Goal: Task Accomplishment & Management: Manage account settings

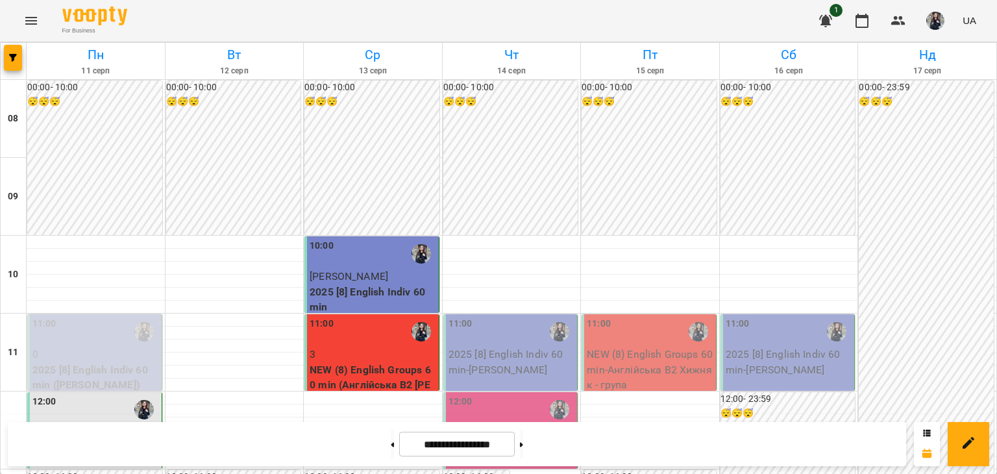
scroll to position [519, 0]
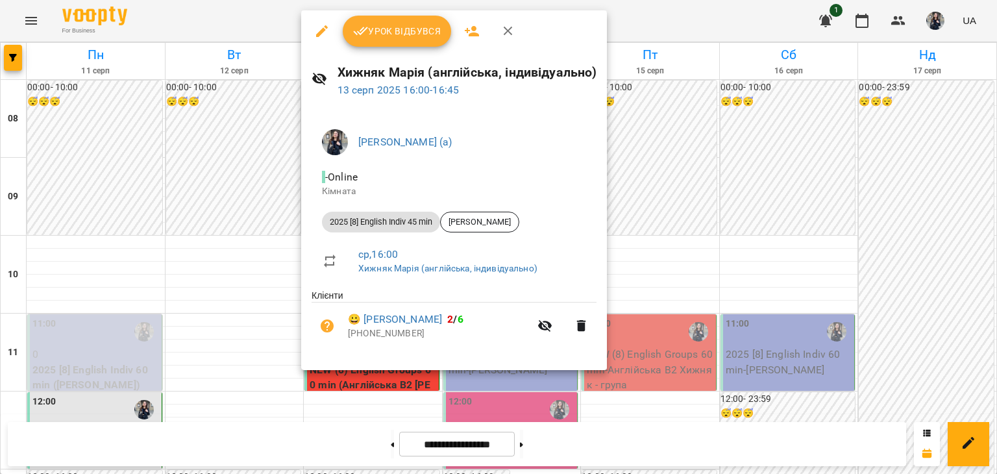
click at [377, 32] on span "Урок відбувся" at bounding box center [397, 31] width 88 height 16
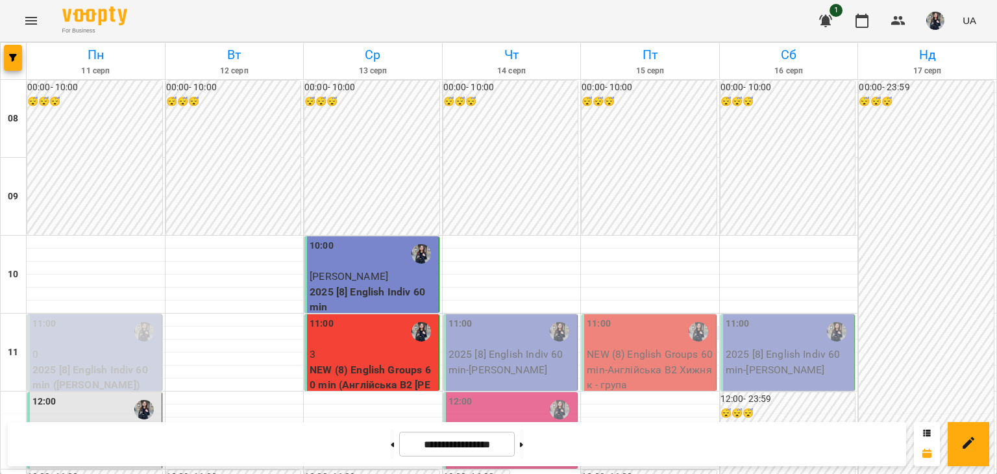
scroll to position [454, 0]
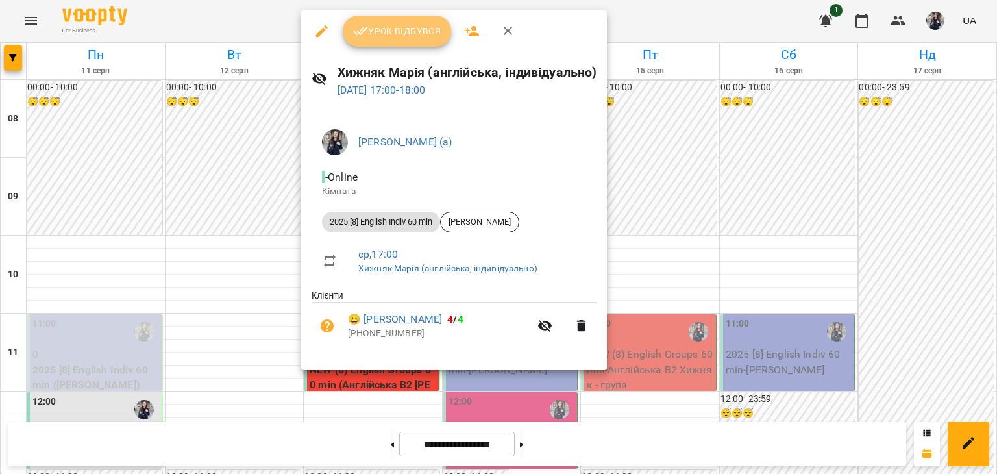
click at [412, 32] on span "Урок відбувся" at bounding box center [397, 31] width 88 height 16
